Goal: Information Seeking & Learning: Understand process/instructions

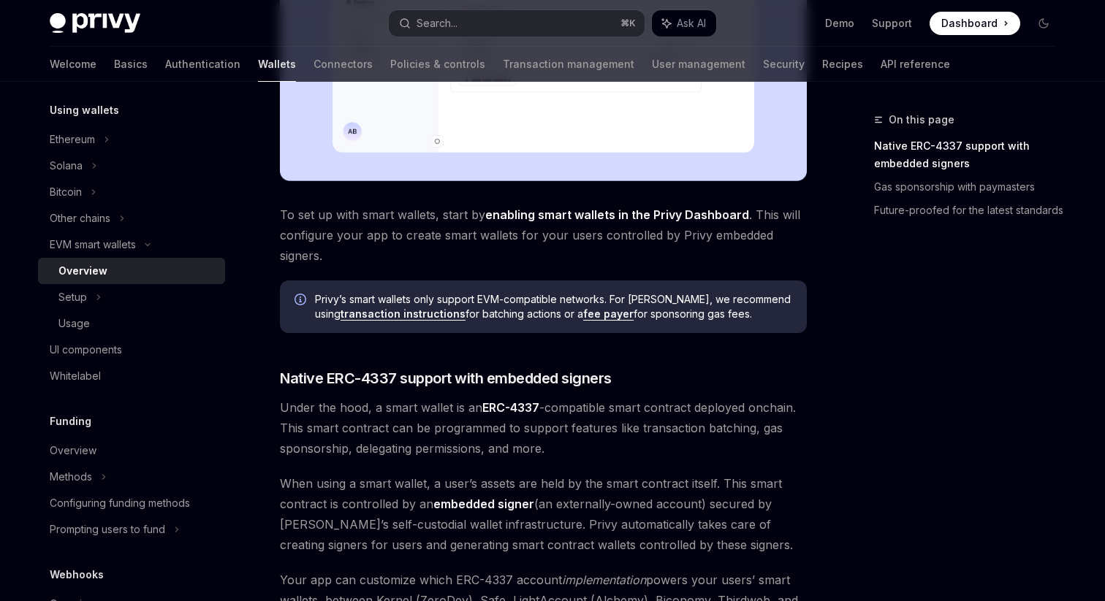
scroll to position [319, 0]
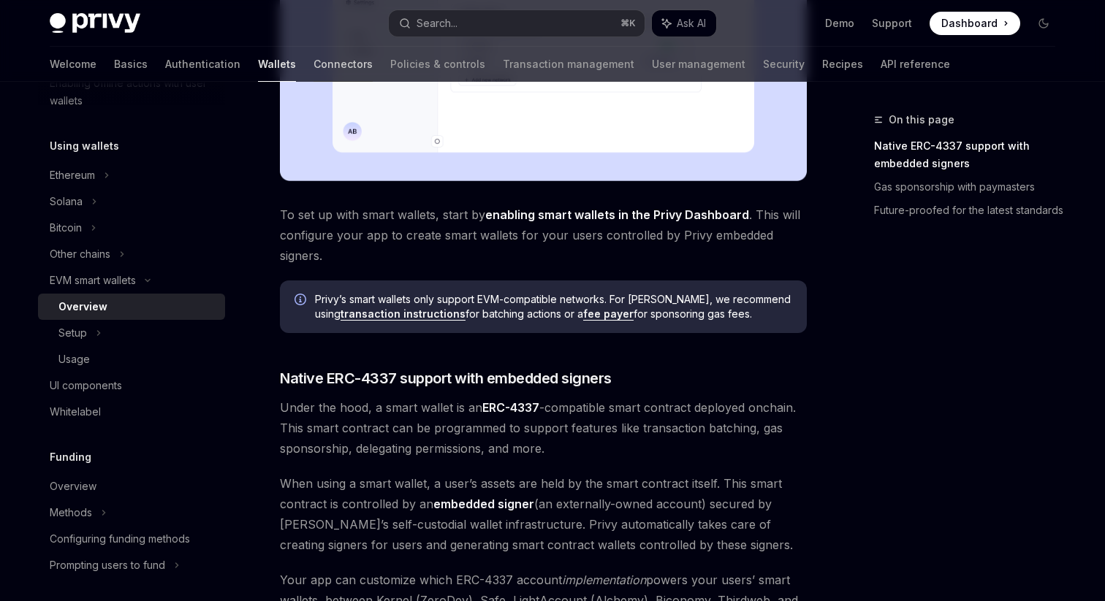
click at [314, 65] on link "Connectors" at bounding box center [343, 64] width 59 height 35
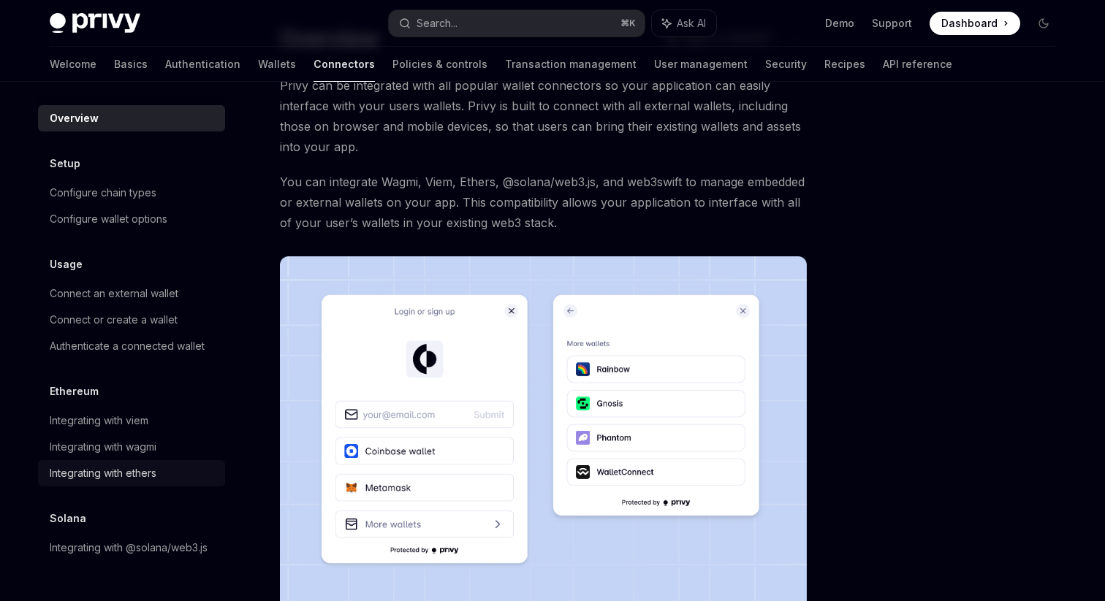
scroll to position [74, 0]
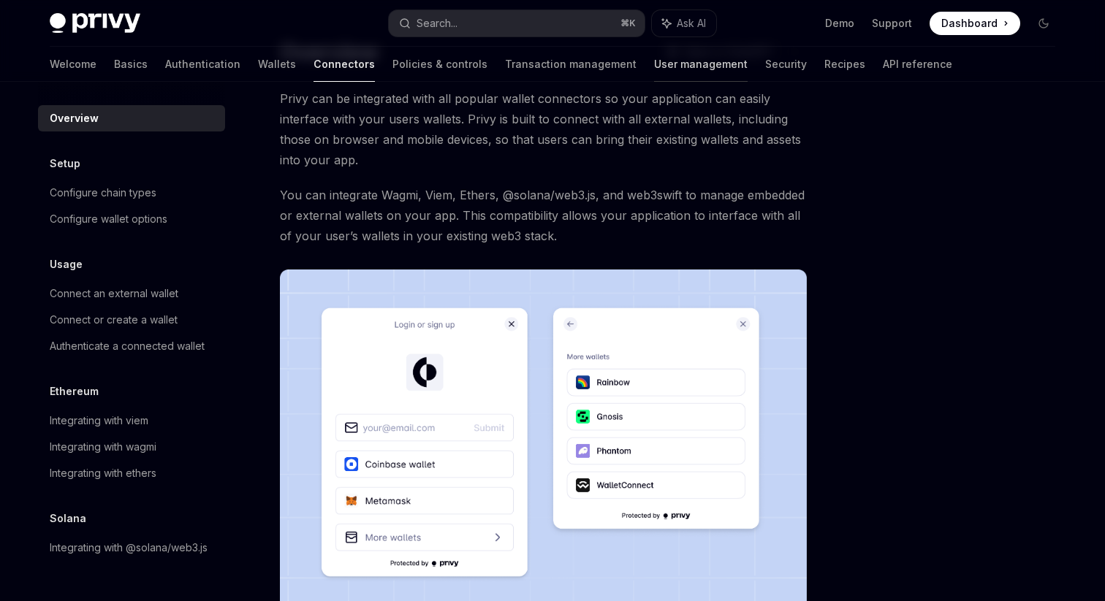
click at [654, 64] on link "User management" at bounding box center [701, 64] width 94 height 35
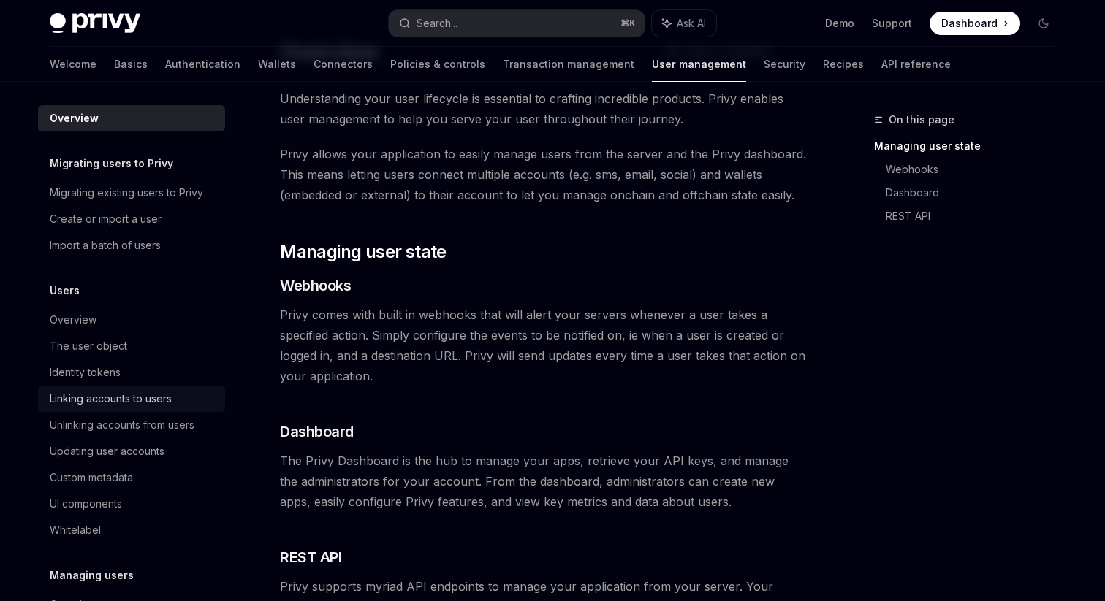
click at [126, 402] on div "Linking accounts to users" at bounding box center [111, 399] width 122 height 18
type textarea "*"
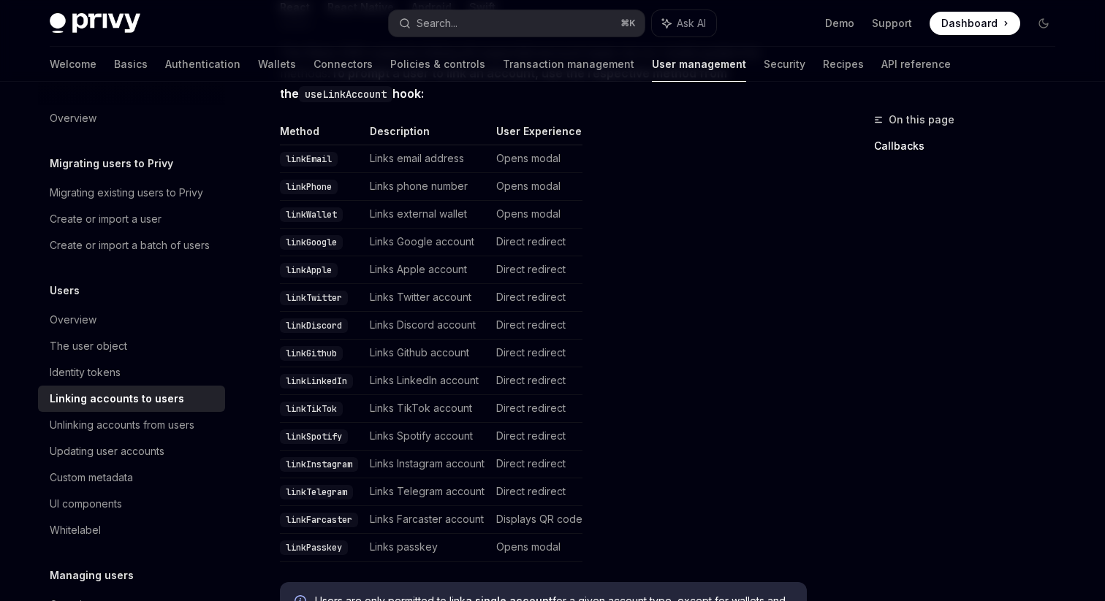
scroll to position [305, 0]
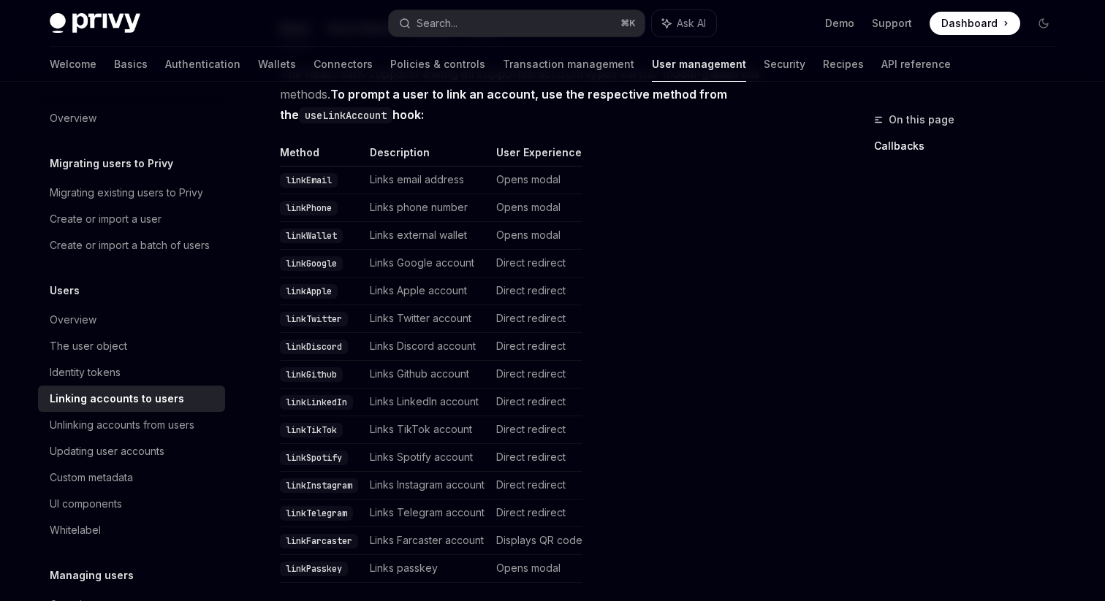
click at [574, 555] on td "Opens modal" at bounding box center [536, 569] width 92 height 28
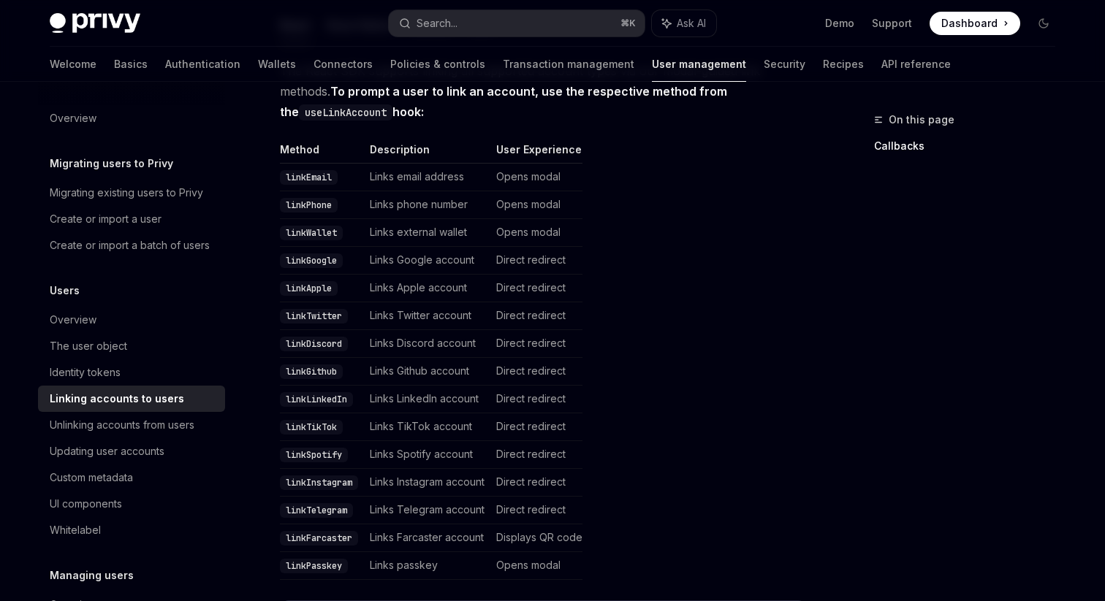
scroll to position [305, 0]
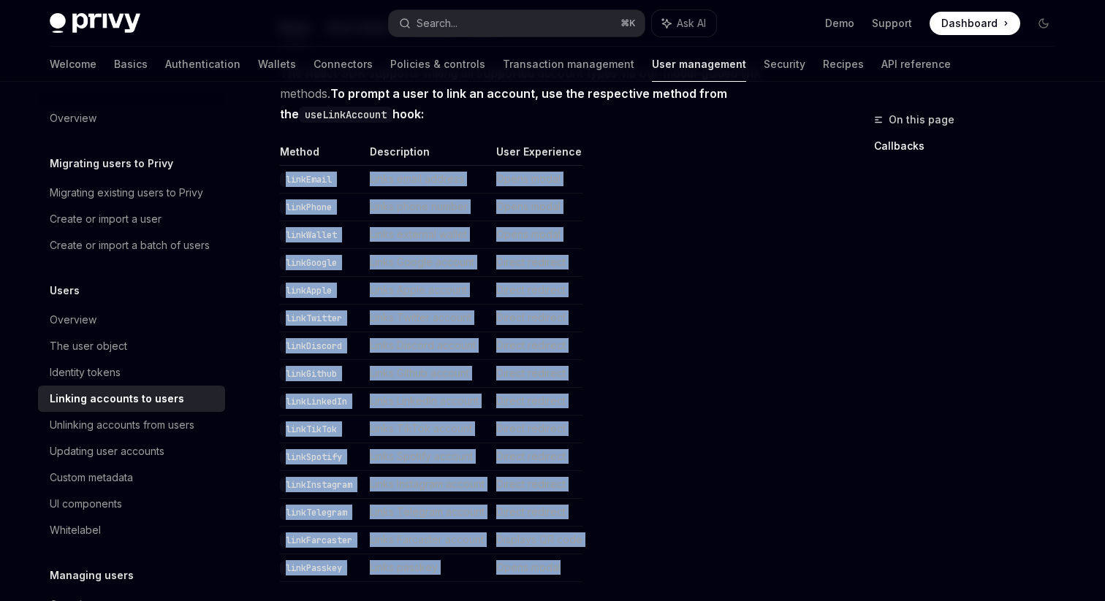
drag, startPoint x: 576, startPoint y: 550, endPoint x: 284, endPoint y: 159, distance: 488.2
click at [284, 166] on tbody "linkEmail Links email address Opens modal linkPhone Links phone number Opens mo…" at bounding box center [431, 374] width 303 height 417
copy tbody "linkEmail Links email address Opens modal linkPhone Links phone number Opens mo…"
